Goal: Task Accomplishment & Management: Complete application form

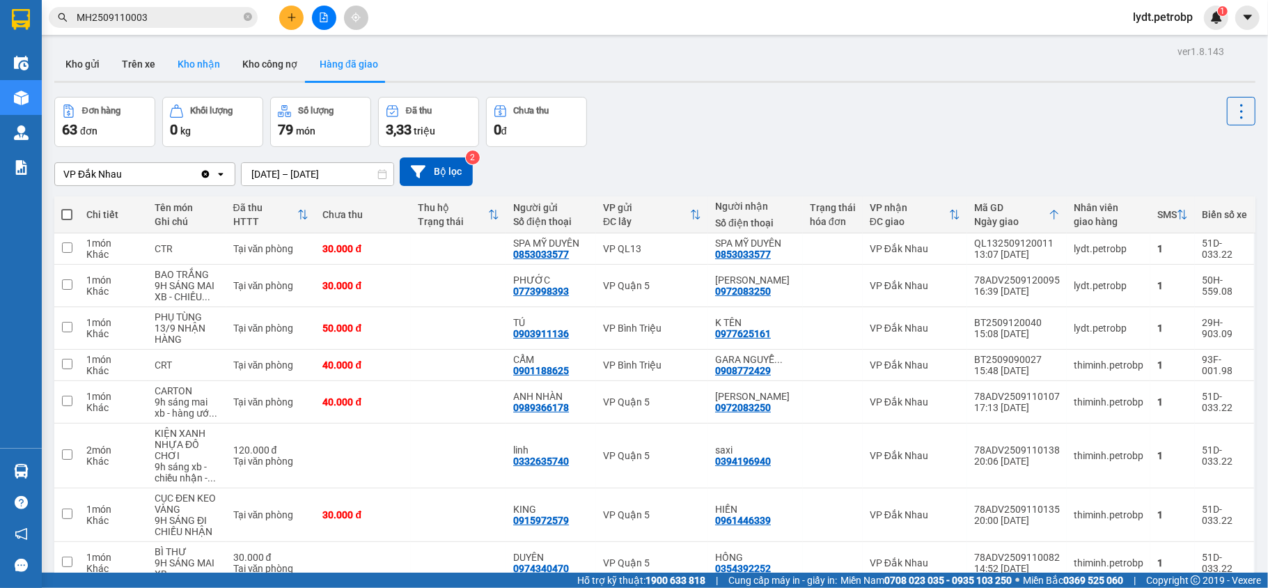
click at [185, 64] on button "Kho nhận" at bounding box center [198, 63] width 65 height 33
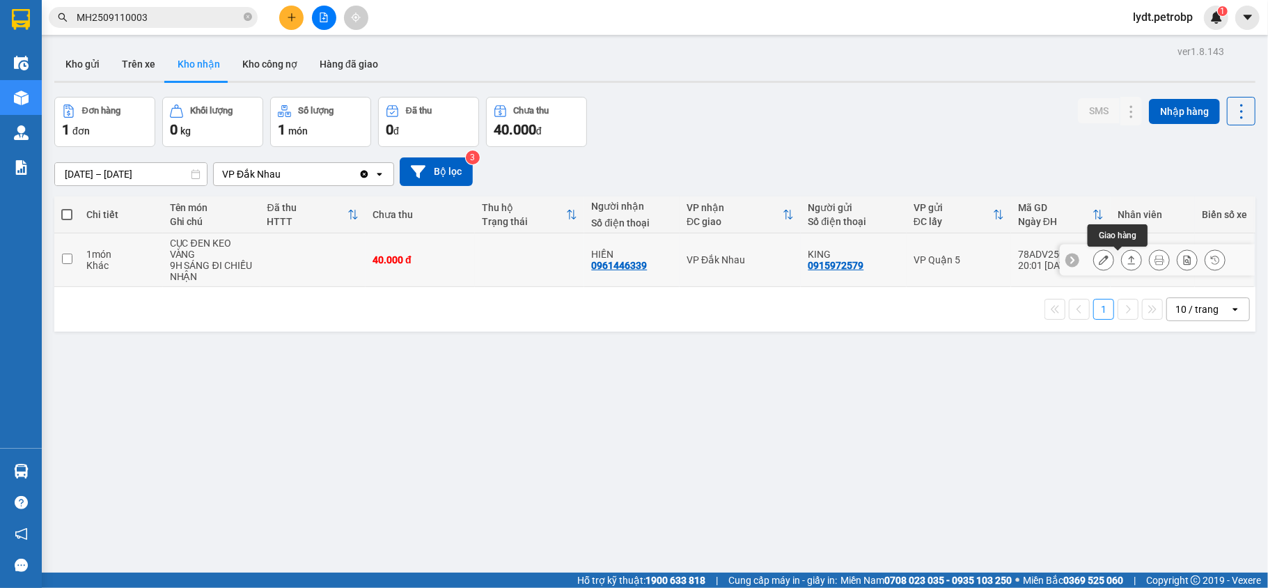
click at [1124, 262] on button at bounding box center [1130, 260] width 19 height 24
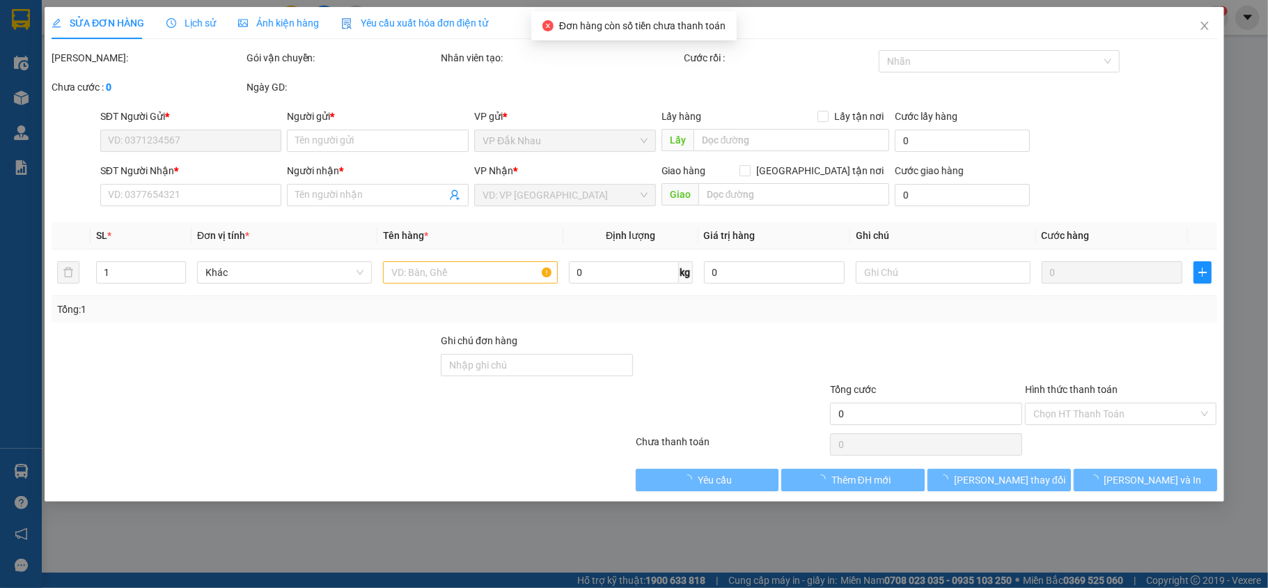
type input "0915972579"
type input "KING"
type input "0961446339"
type input "HIỀN"
type input "40.000"
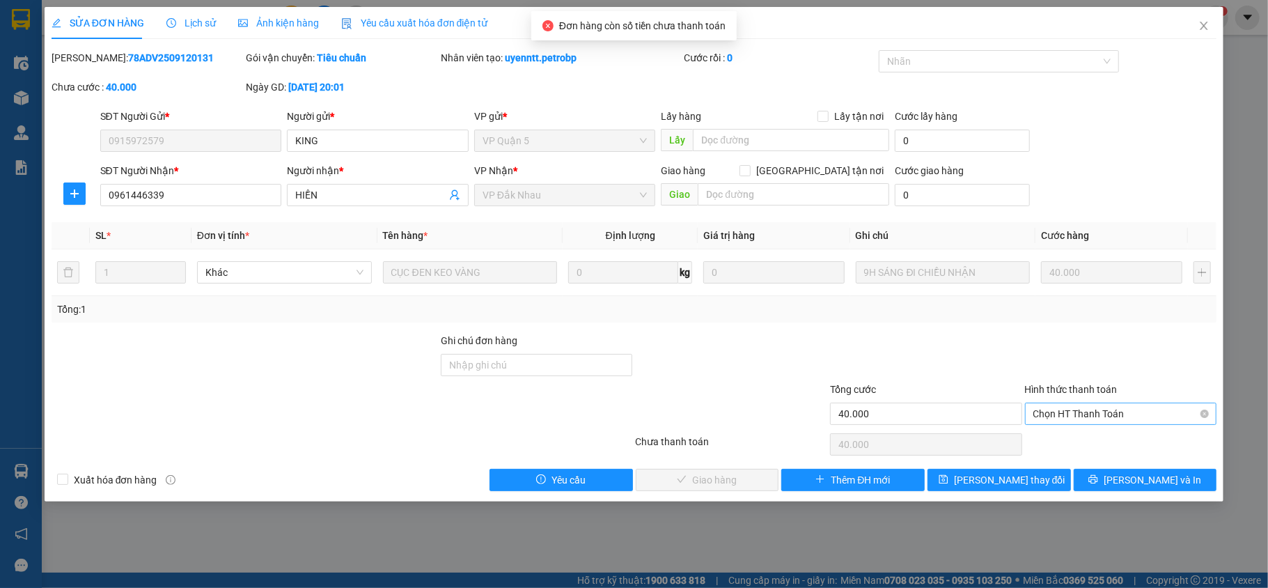
click at [1103, 415] on span "Chọn HT Thanh Toán" at bounding box center [1120, 413] width 175 height 21
click at [1094, 436] on div "Tại văn phòng" at bounding box center [1120, 442] width 175 height 15
type input "0"
click at [739, 476] on span "[PERSON_NAME] và Giao hàng" at bounding box center [729, 479] width 134 height 15
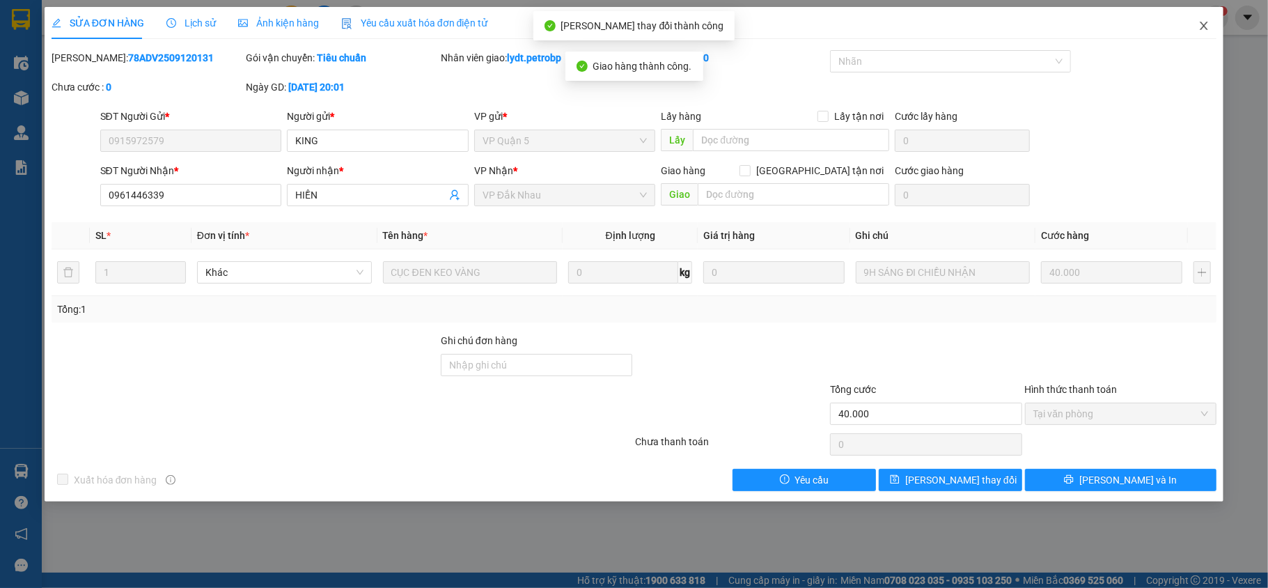
click at [1202, 26] on icon "close" at bounding box center [1203, 25] width 11 height 11
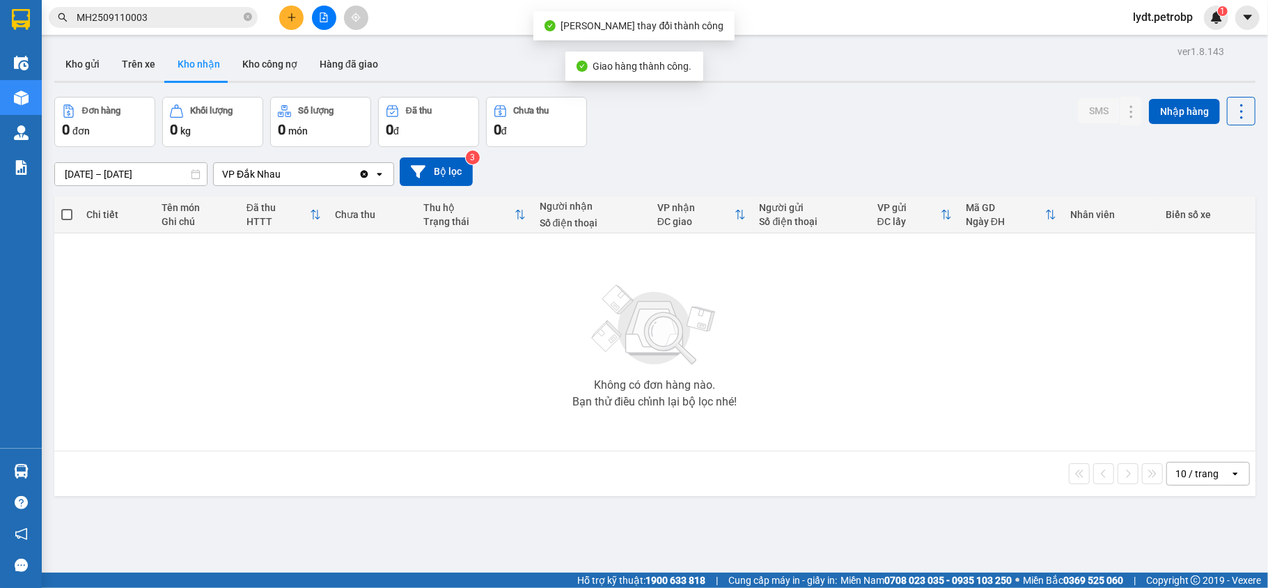
click at [338, 45] on div "ver 1.8.143 Kho gửi Trên xe Kho nhận Kho công nợ Hàng đã giao Đơn hàng 0 đơn Kh…" at bounding box center [655, 336] width 1212 height 588
click at [368, 82] on div at bounding box center [654, 82] width 1201 height 2
click at [374, 61] on button "Hàng đã giao" at bounding box center [348, 63] width 81 height 33
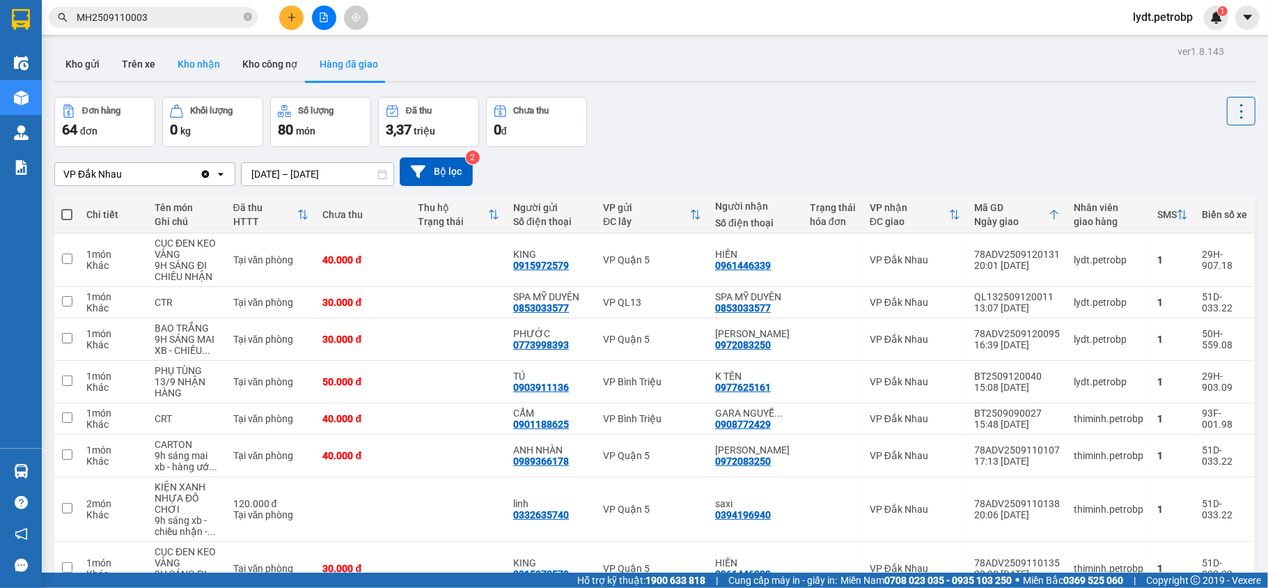
click at [182, 65] on button "Kho nhận" at bounding box center [198, 63] width 65 height 33
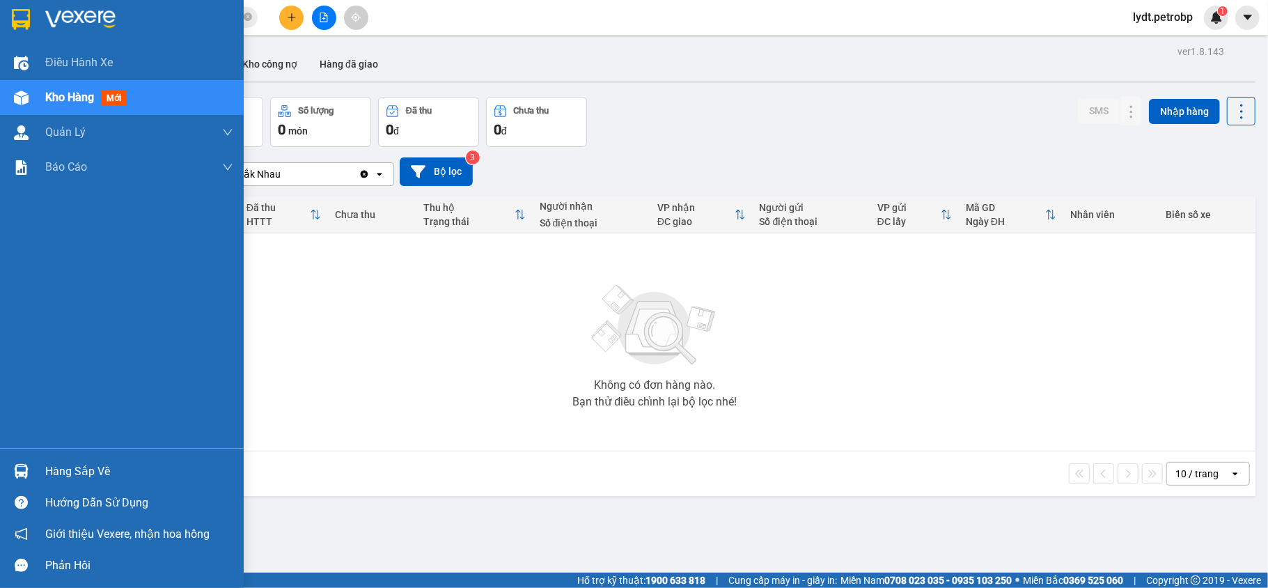
click at [56, 472] on div "Hàng sắp về" at bounding box center [139, 471] width 188 height 21
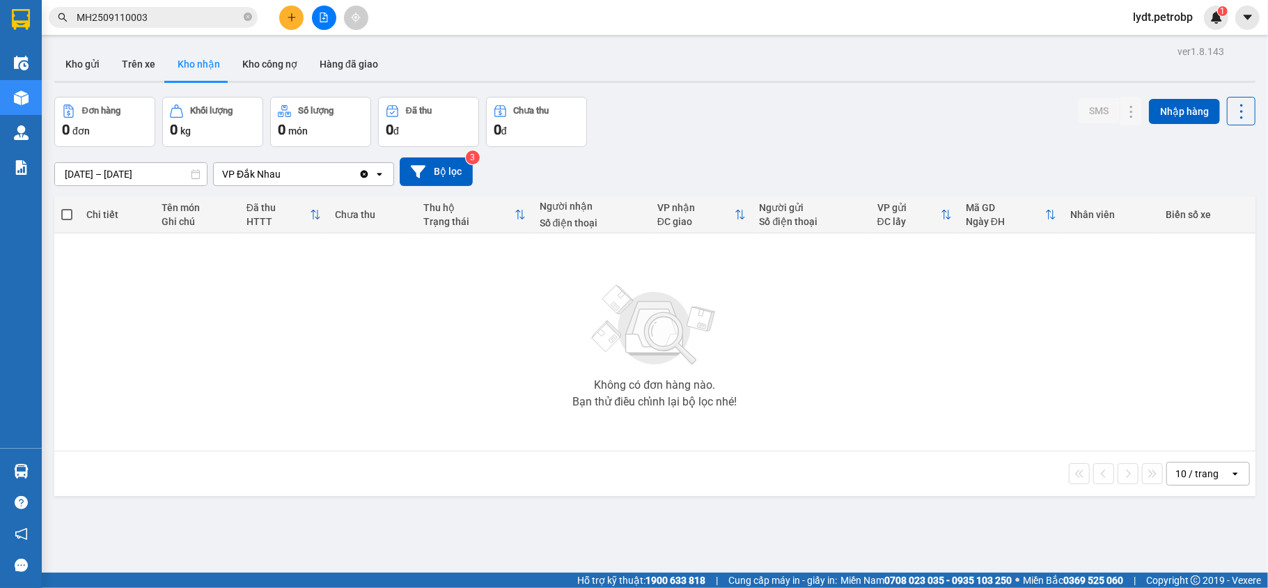
click at [448, 291] on section "Kết quả tìm kiếm ( 1 ) Bộ lọc Mã ĐH Trạng thái Món hàng Tổng cước Chưa cước Ngư…" at bounding box center [634, 294] width 1268 height 588
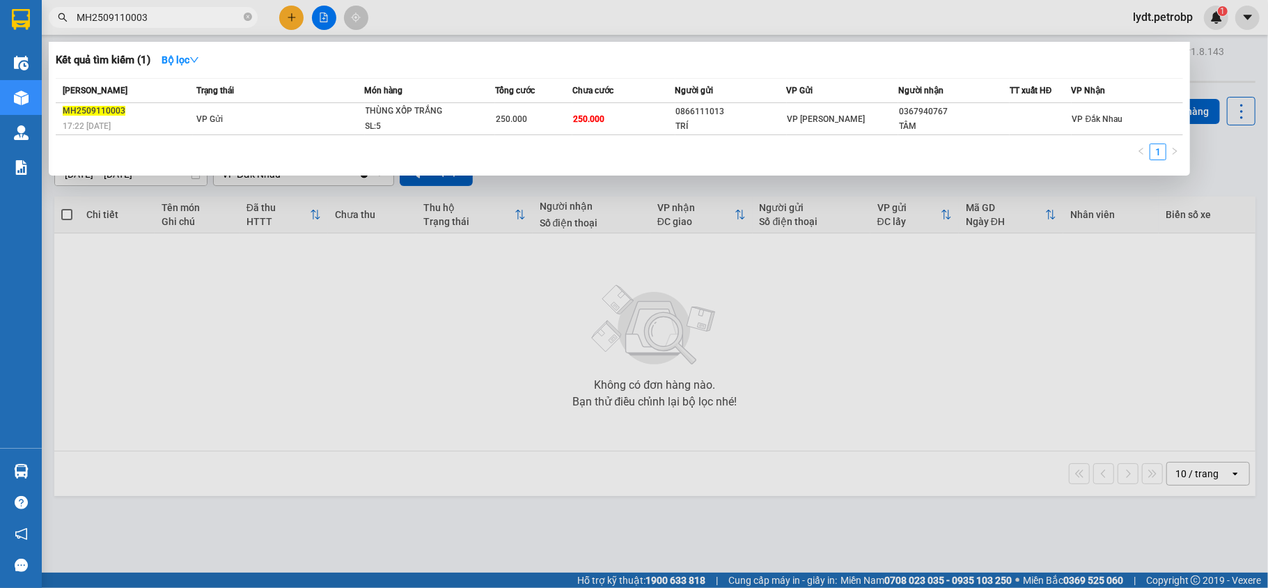
click at [253, 19] on span "MH2509110003" at bounding box center [153, 17] width 209 height 21
click at [241, 12] on span "MH2509110003" at bounding box center [153, 17] width 209 height 21
click at [241, 9] on span "MH2509110003" at bounding box center [153, 17] width 209 height 21
click at [252, 20] on span "MH2509110003" at bounding box center [153, 17] width 209 height 21
click at [252, 17] on span "MH2509110003" at bounding box center [153, 17] width 209 height 21
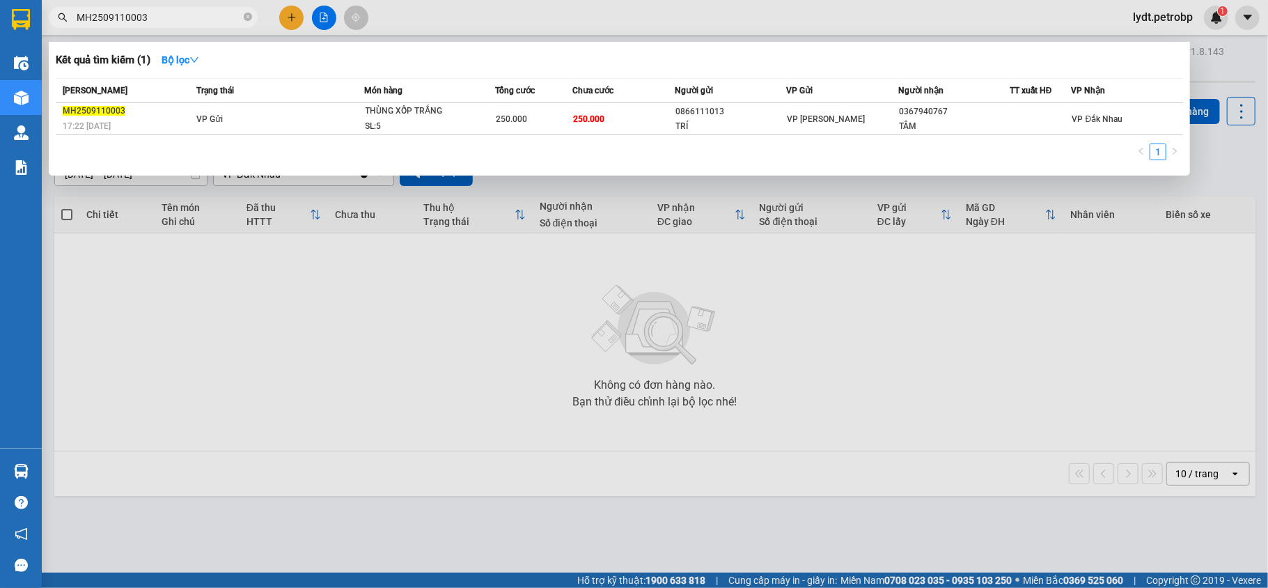
click at [242, 17] on span "MH2509110003" at bounding box center [153, 17] width 209 height 21
click at [245, 15] on icon "close-circle" at bounding box center [248, 17] width 8 height 8
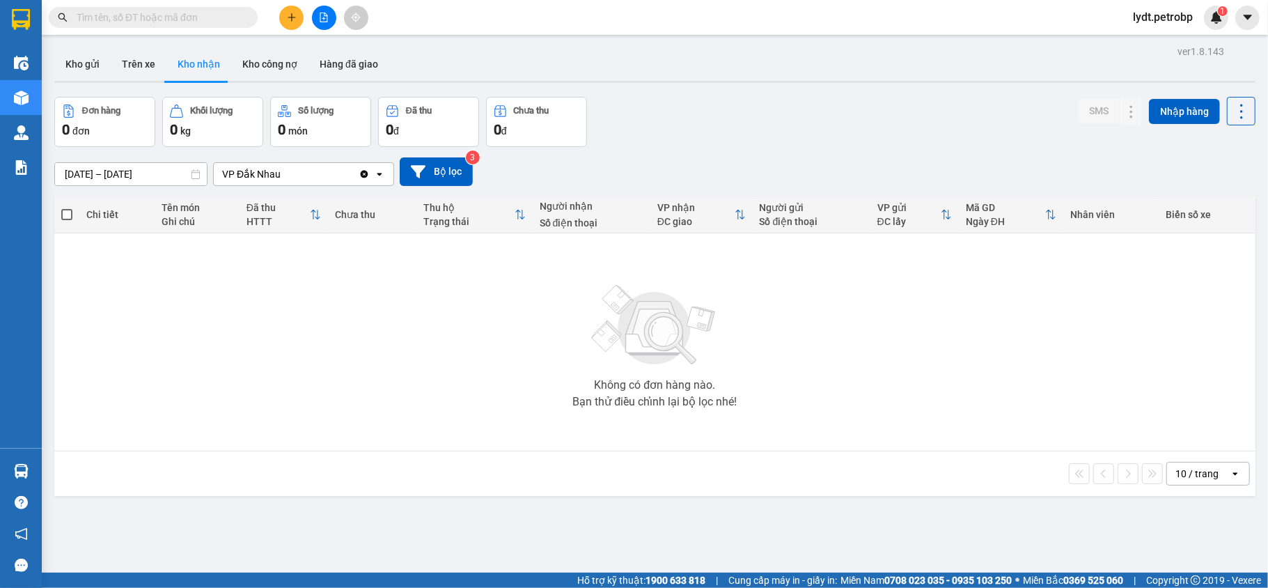
click at [210, 17] on input "text" at bounding box center [159, 17] width 164 height 15
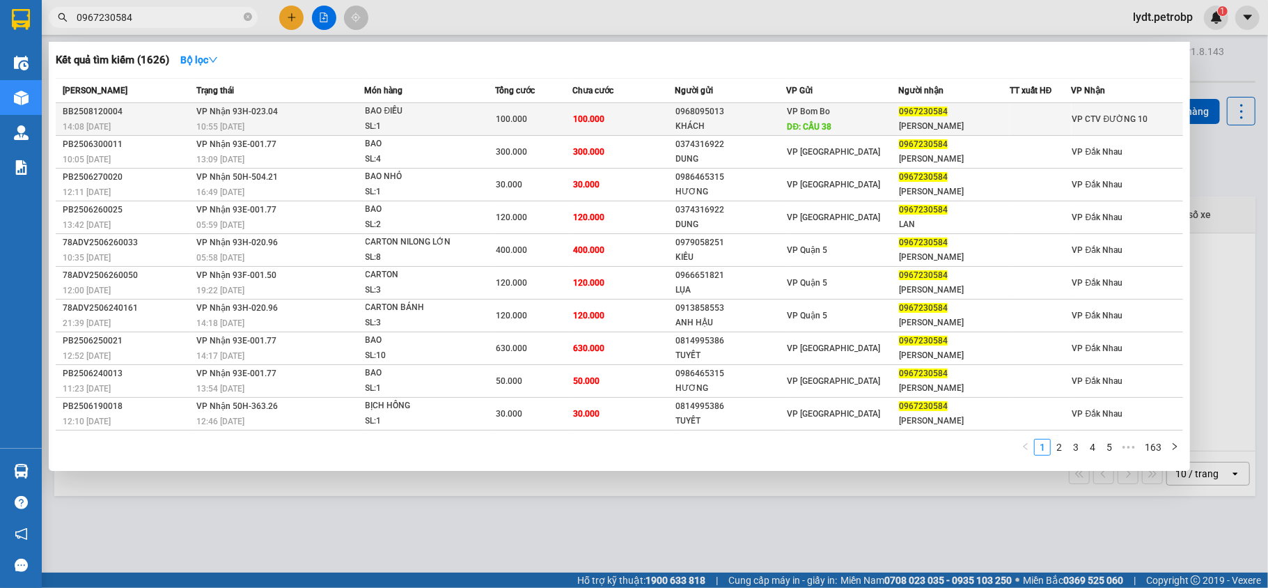
type input "0967230584"
click at [457, 123] on div "SL: 1" at bounding box center [417, 126] width 104 height 15
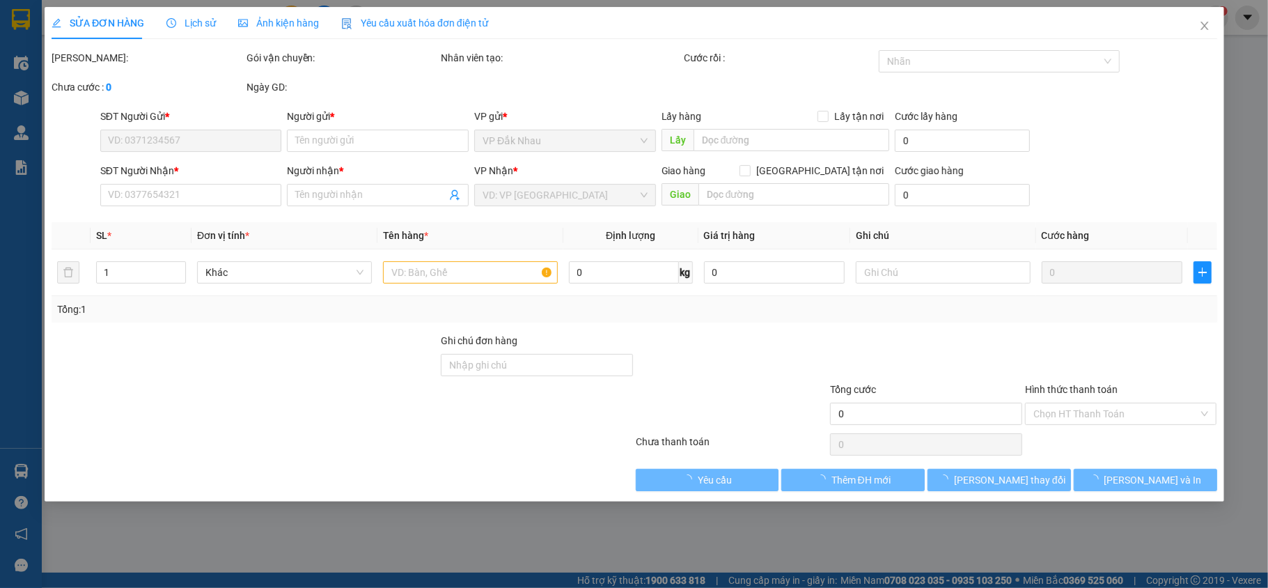
type input "0968095013"
type input "KHÁCH"
type input "CẦU 38"
type input "0967230584"
type input "[PERSON_NAME]"
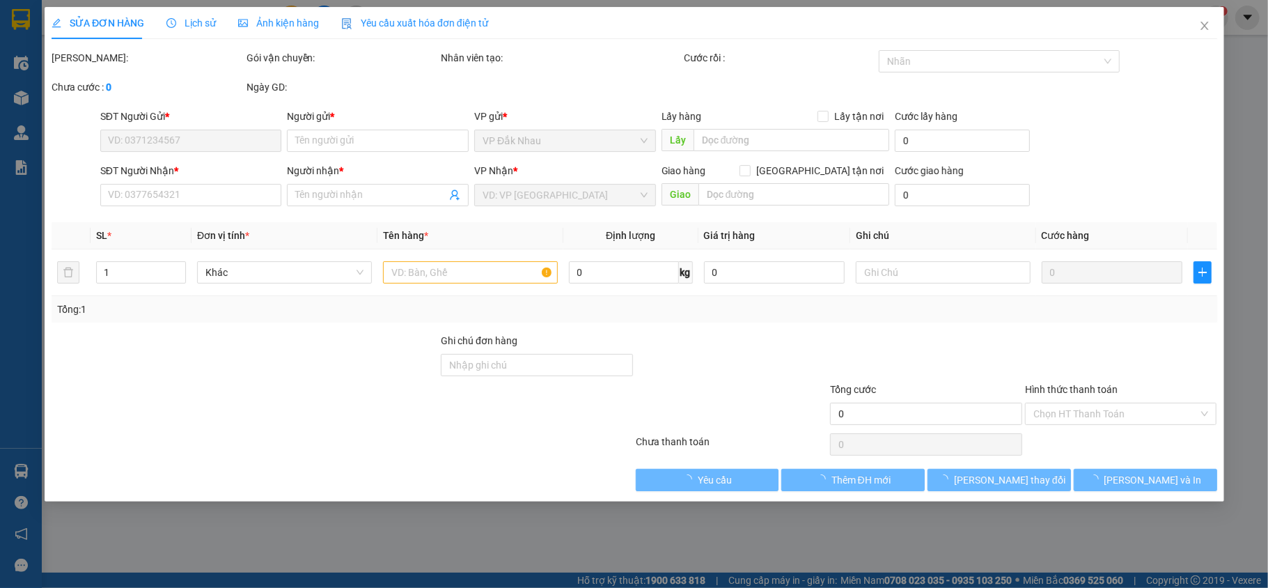
type input "100.000"
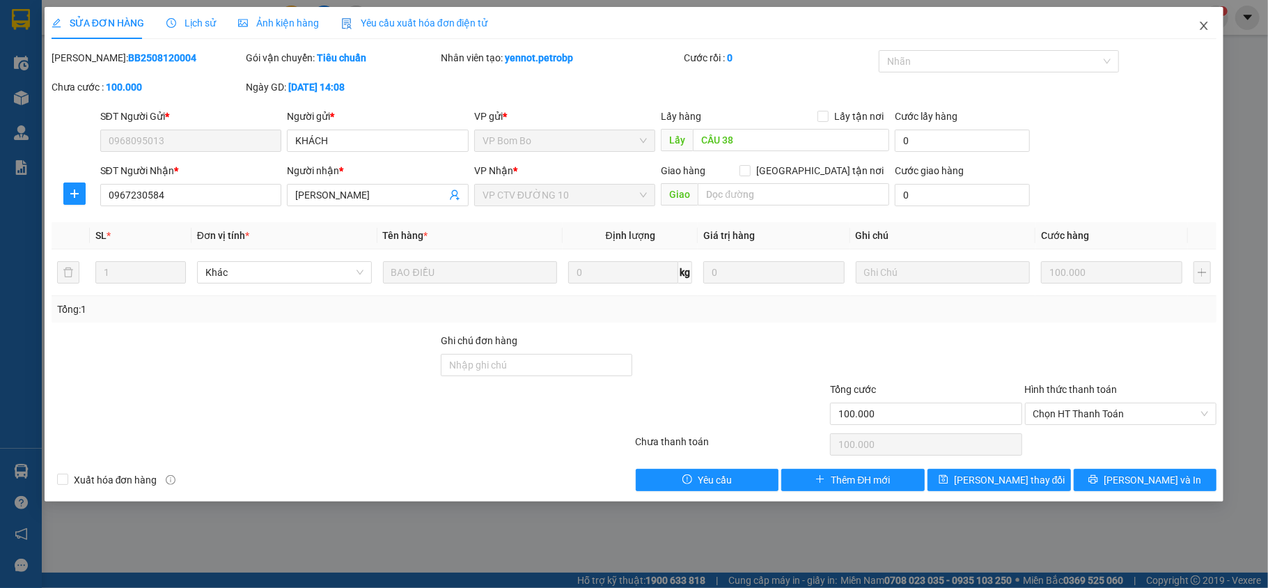
click at [1211, 31] on span "Close" at bounding box center [1203, 26] width 39 height 39
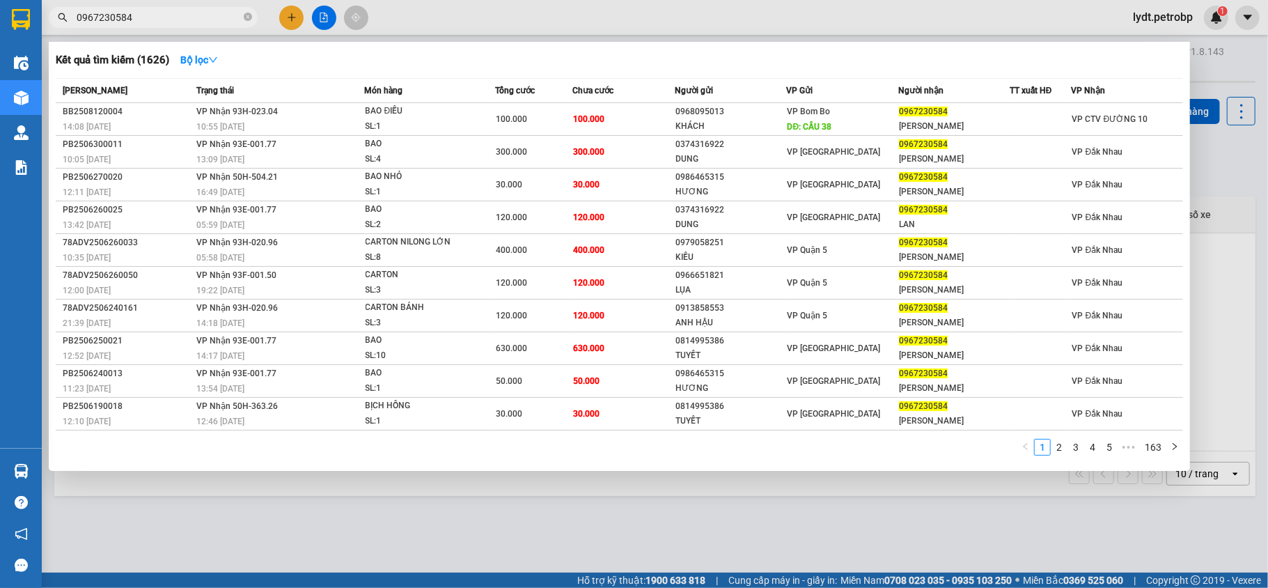
click at [213, 24] on input "0967230584" at bounding box center [159, 17] width 164 height 15
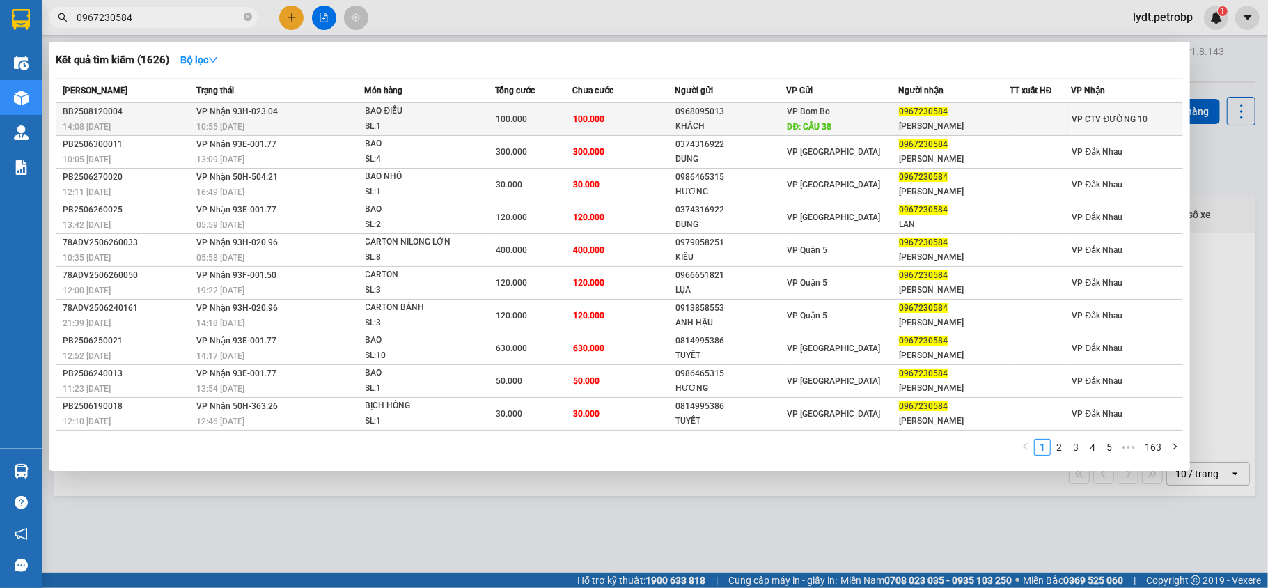
click at [1043, 123] on div at bounding box center [1040, 119] width 61 height 15
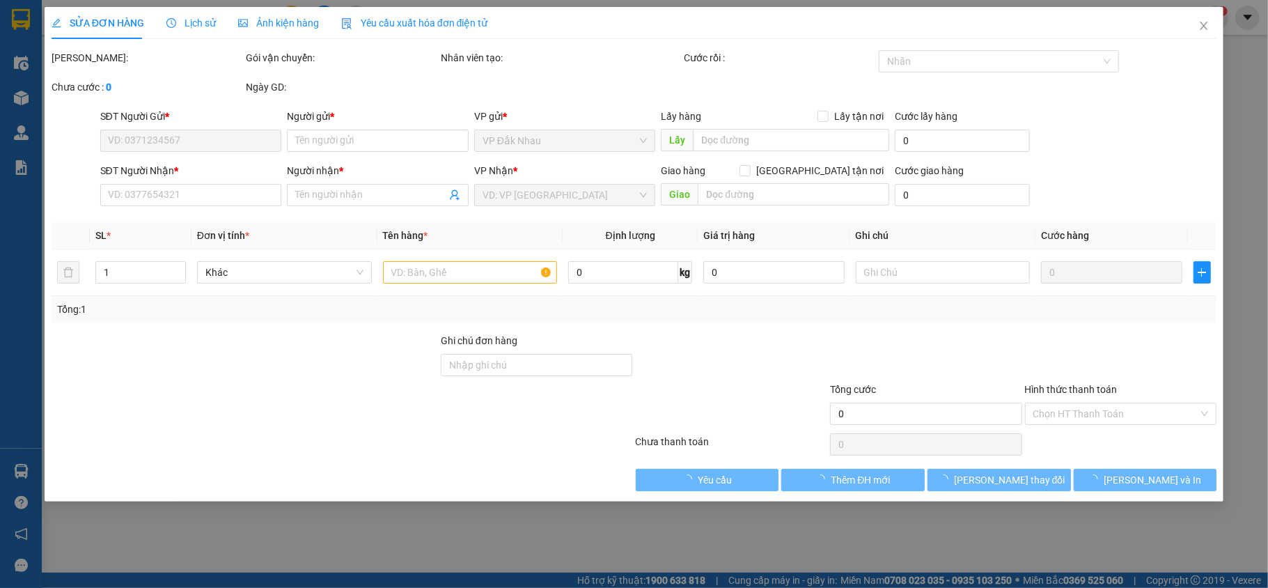
type input "0968095013"
type input "KHÁCH"
type input "CẦU 38"
type input "0967230584"
type input "[PERSON_NAME]"
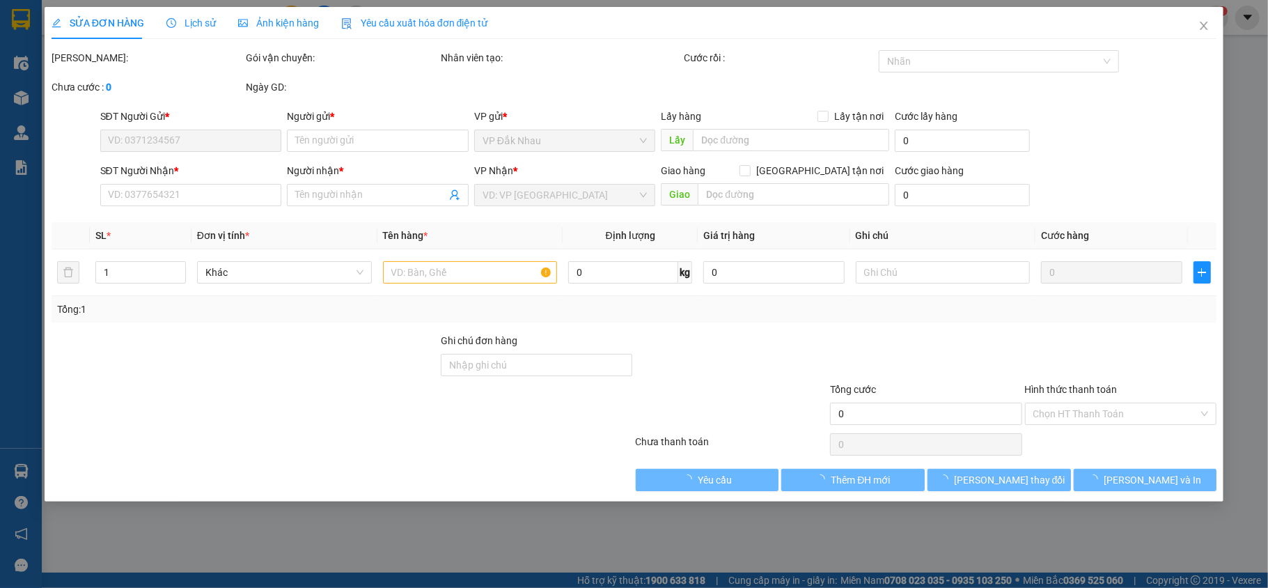
type input "100.000"
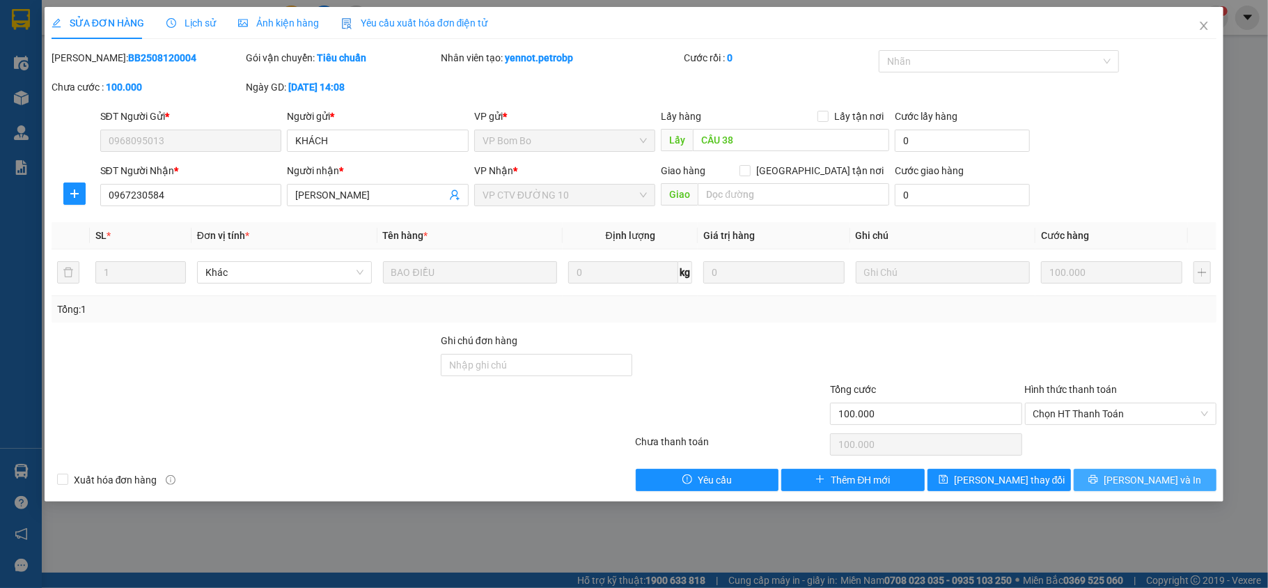
click at [1142, 487] on span "[PERSON_NAME] và In" at bounding box center [1151, 479] width 97 height 15
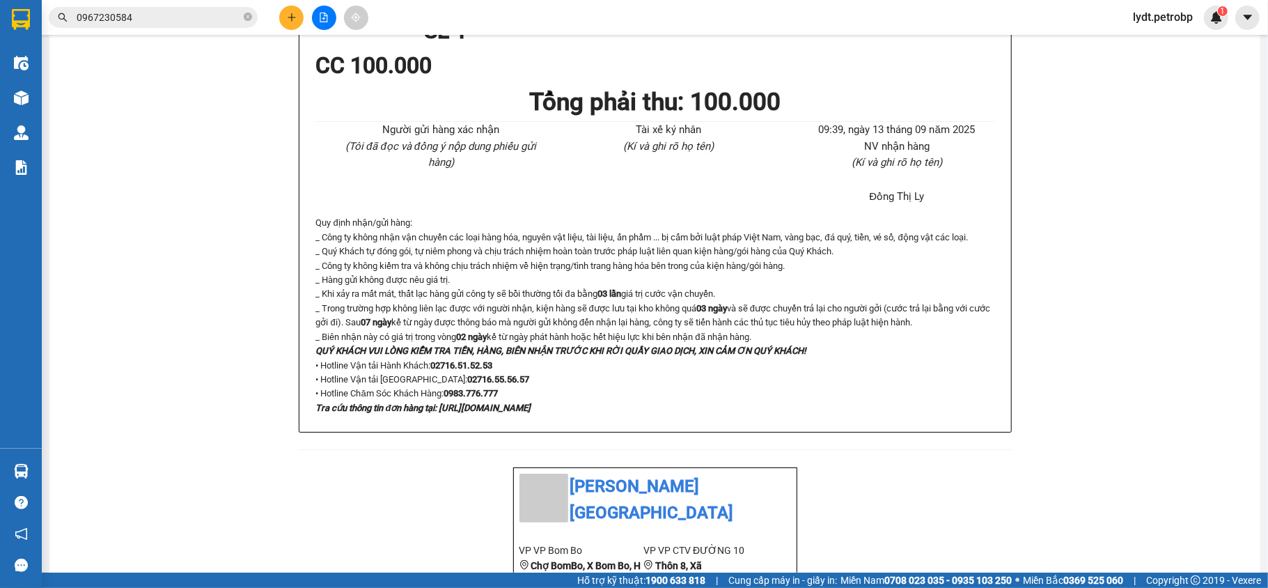
scroll to position [464, 0]
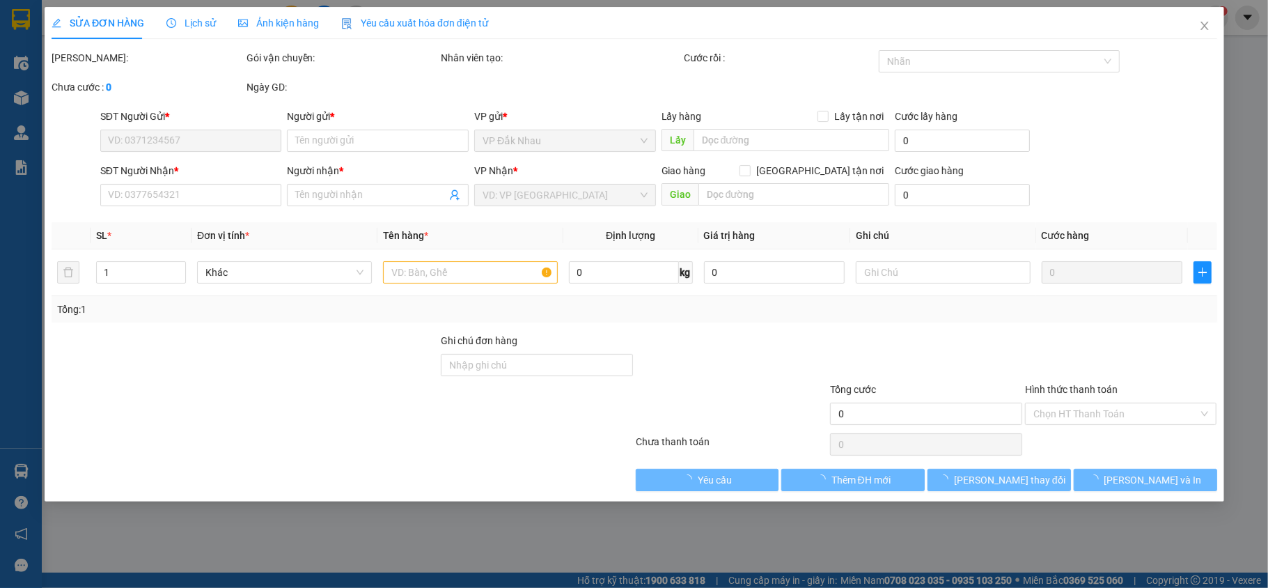
type input "0968095013"
type input "KHÁCH"
type input "CẦU 38"
type input "0967230584"
type input "[PERSON_NAME]"
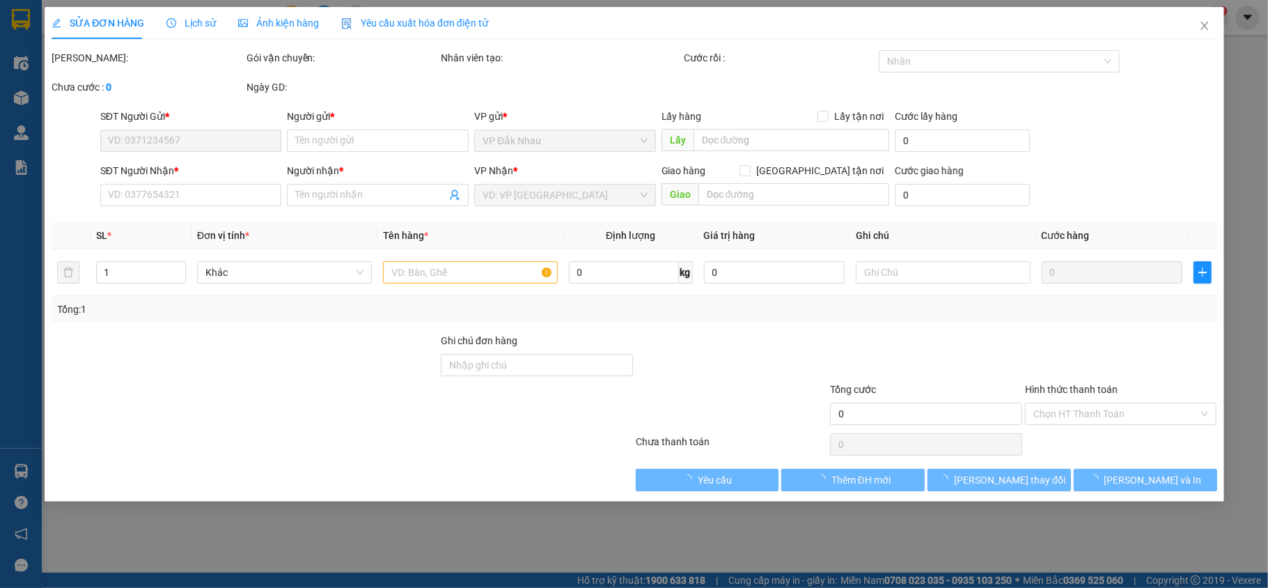
type input "100.000"
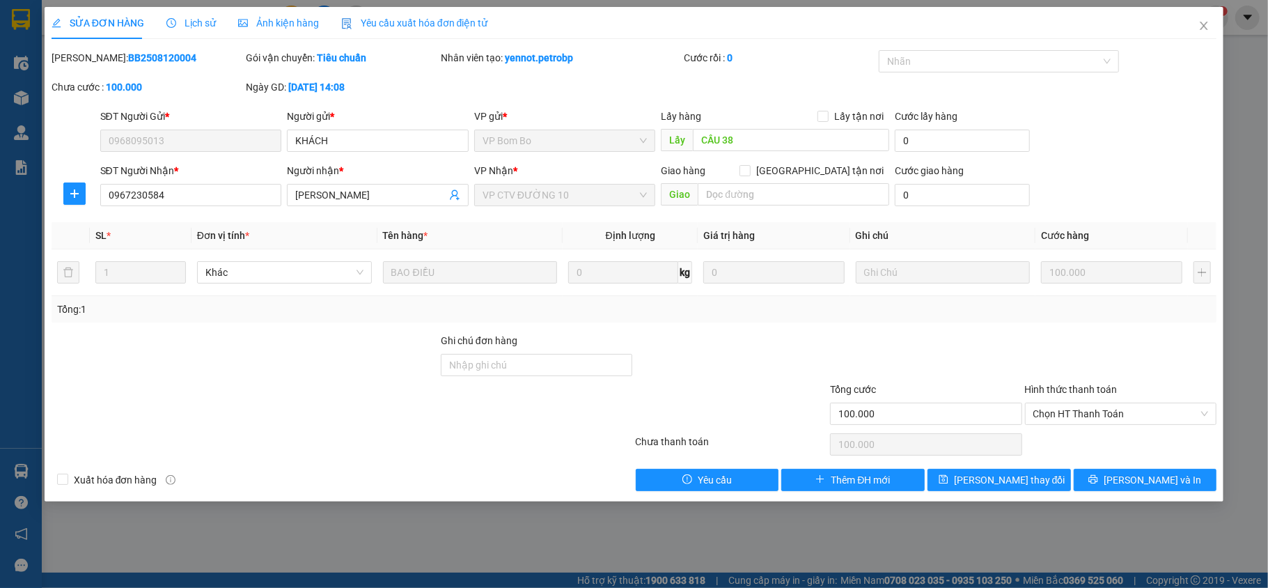
click at [206, 32] on div "Lịch sử" at bounding box center [190, 23] width 49 height 32
